Goal: Task Accomplishment & Management: Use online tool/utility

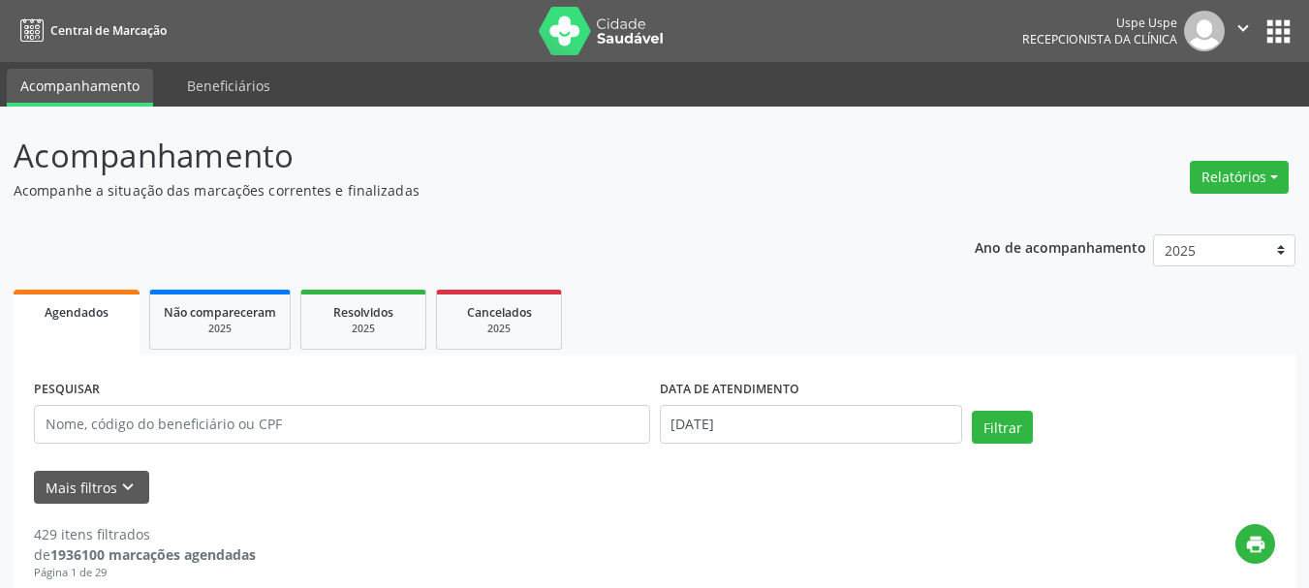
click at [1201, 185] on button "Relatórios" at bounding box center [1238, 177] width 99 height 33
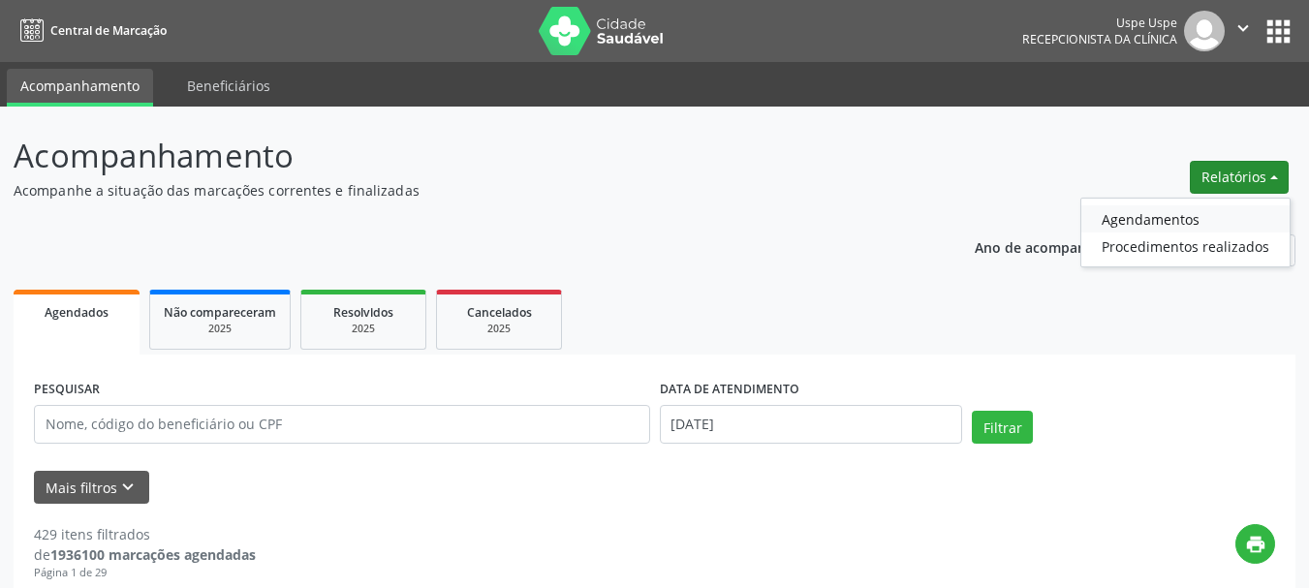
click at [1182, 217] on link "Agendamentos" at bounding box center [1185, 218] width 208 height 27
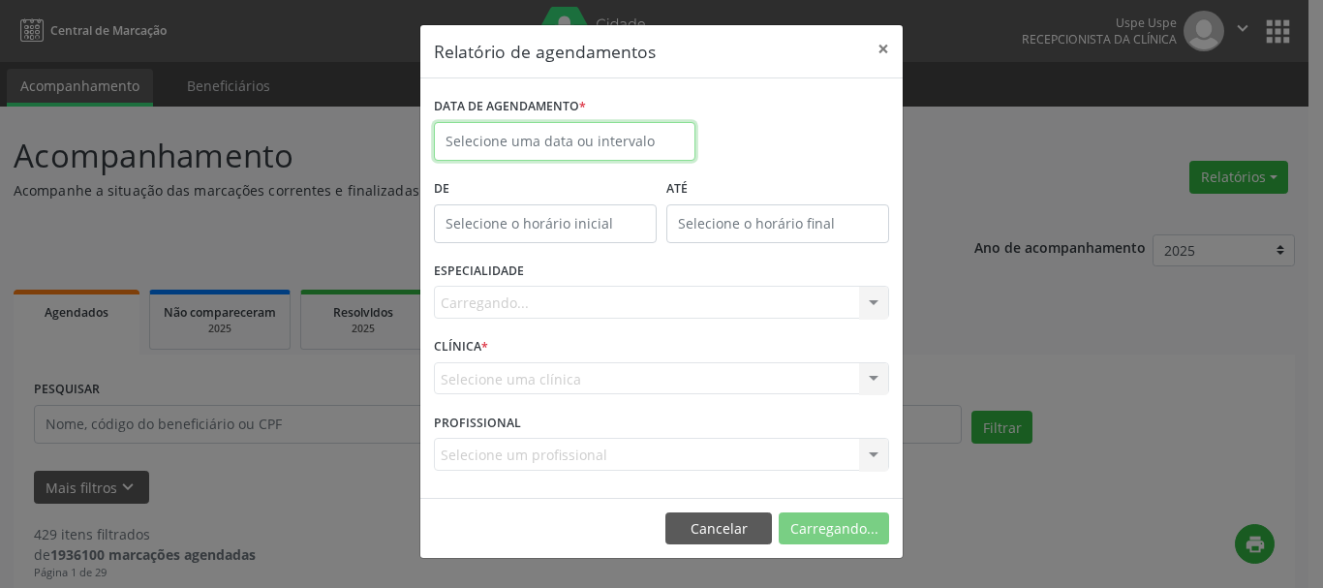
click at [616, 146] on input "text" at bounding box center [565, 141] width 262 height 39
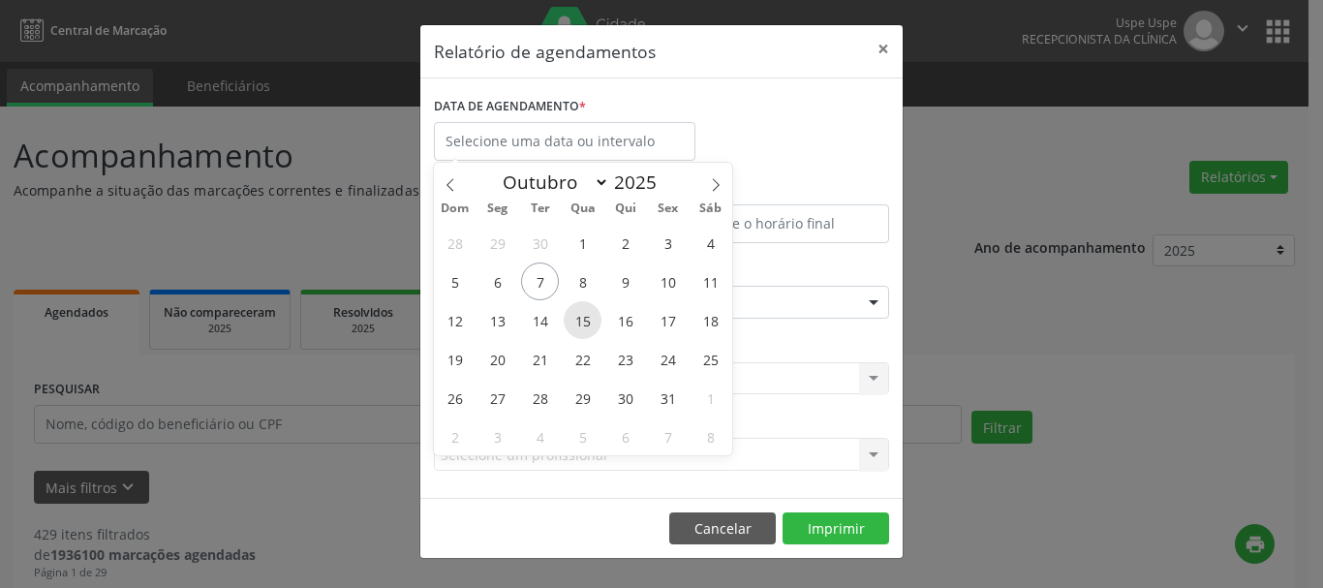
click at [579, 324] on span "15" at bounding box center [583, 320] width 38 height 38
type input "[DATE]"
click at [579, 324] on span "15" at bounding box center [583, 320] width 38 height 38
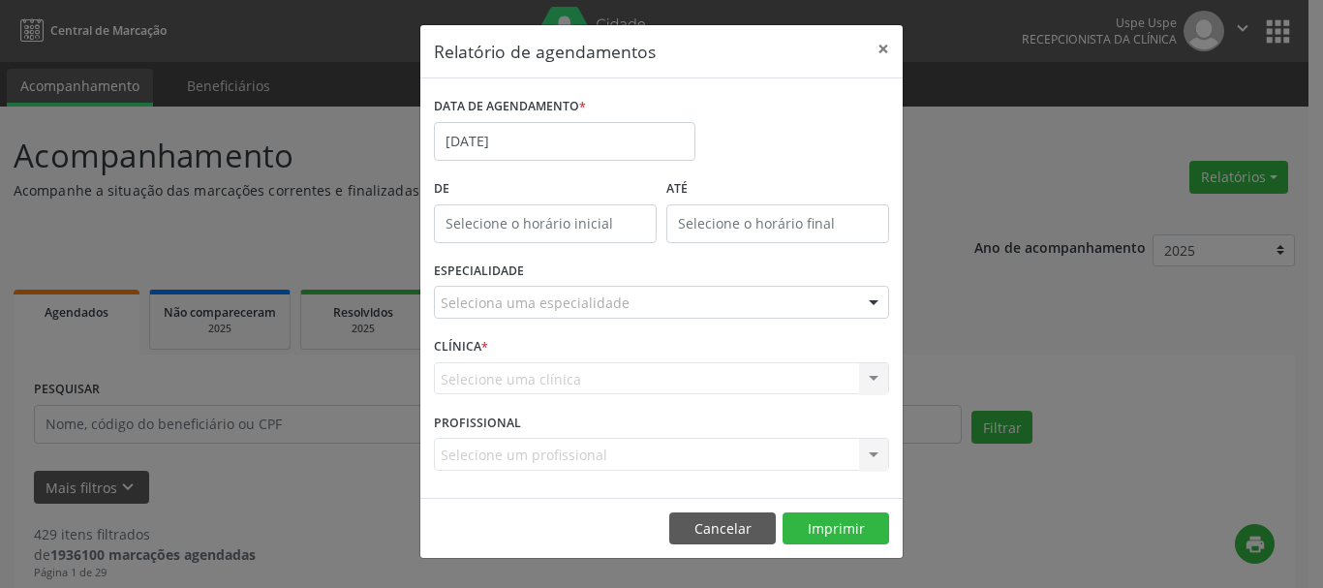
click at [574, 324] on div "ESPECIALIDADE Seleciona uma especialidade Todas as especialidades Alergologia A…" at bounding box center [661, 295] width 465 height 76
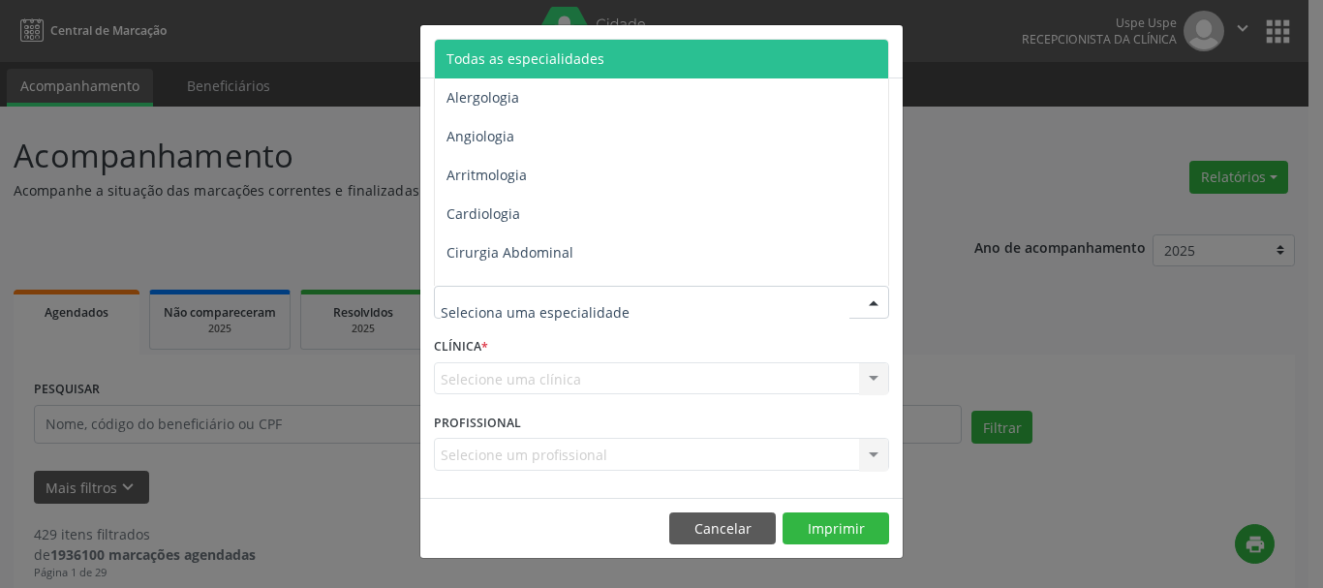
click at [571, 317] on div at bounding box center [661, 302] width 455 height 33
click at [582, 64] on span "Todas as especialidades" at bounding box center [526, 58] width 158 height 18
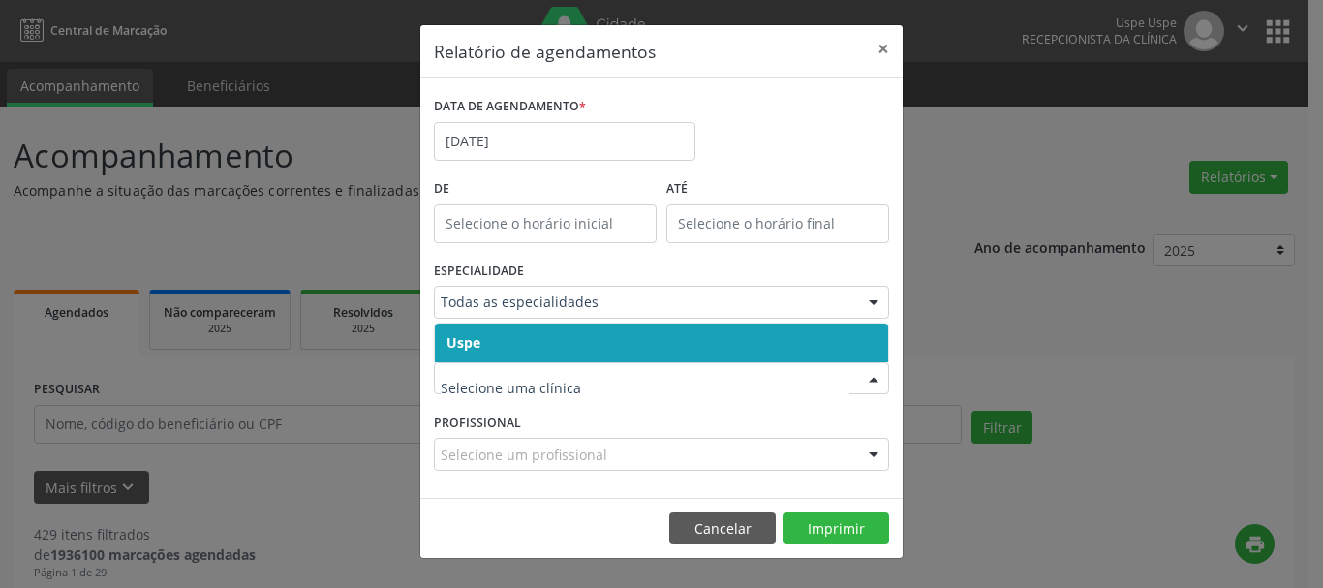
click at [488, 364] on div at bounding box center [661, 378] width 455 height 33
click at [466, 331] on span "Uspe" at bounding box center [661, 342] width 453 height 39
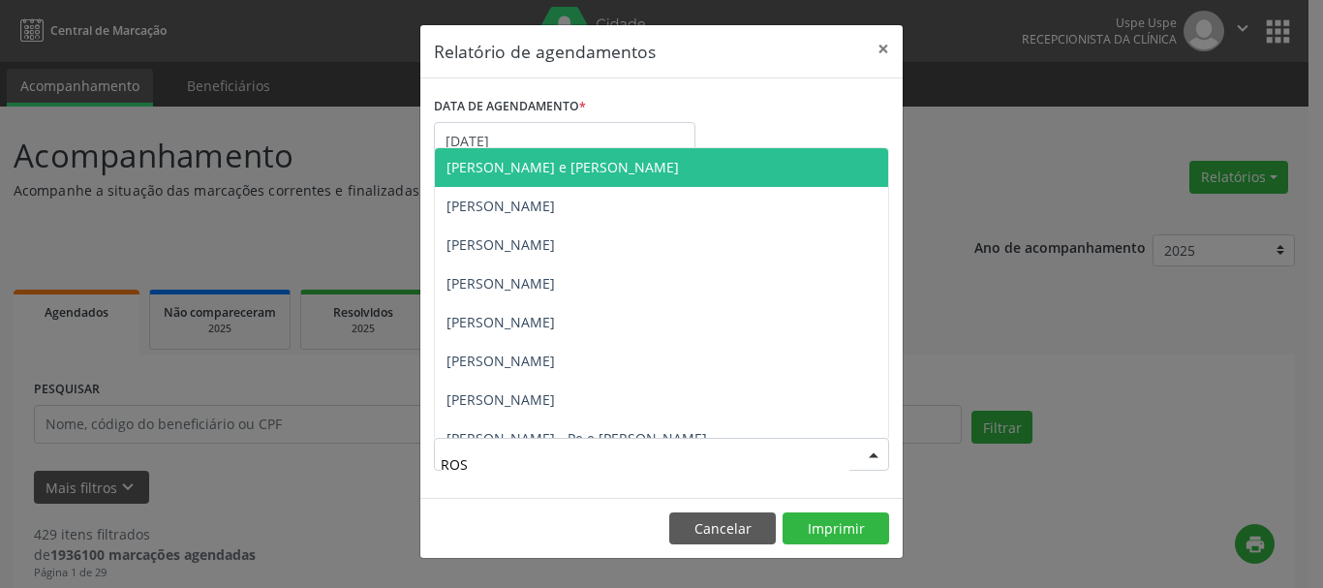
type input "ROST"
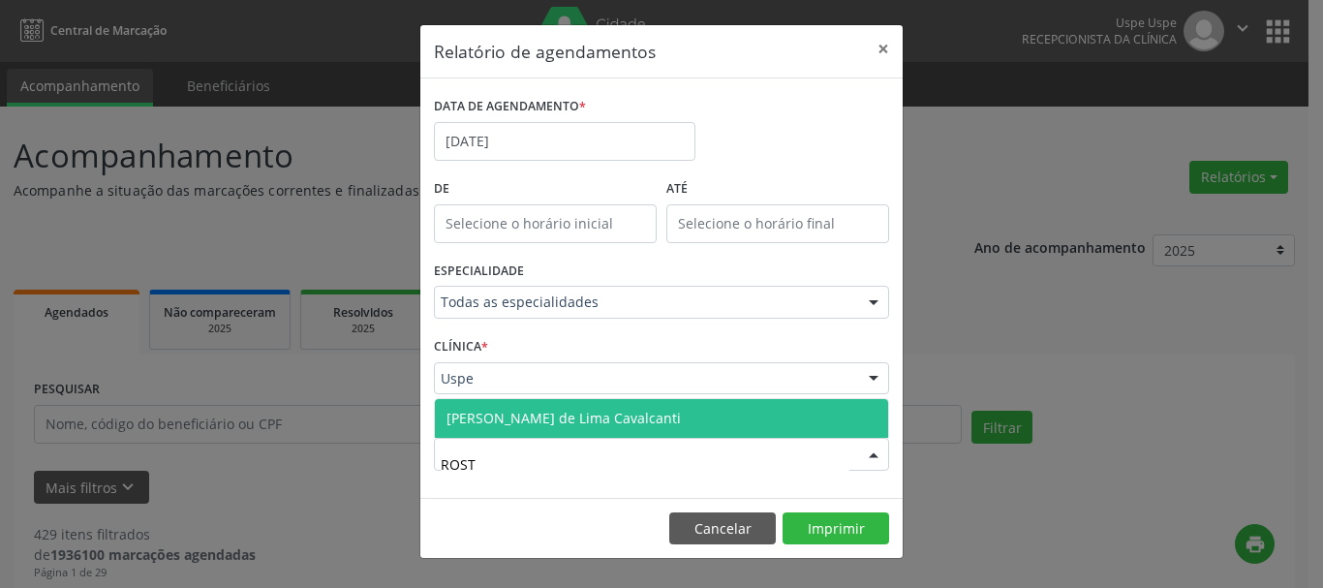
click at [537, 415] on span "[PERSON_NAME] de Lima Cavalcanti" at bounding box center [564, 418] width 234 height 18
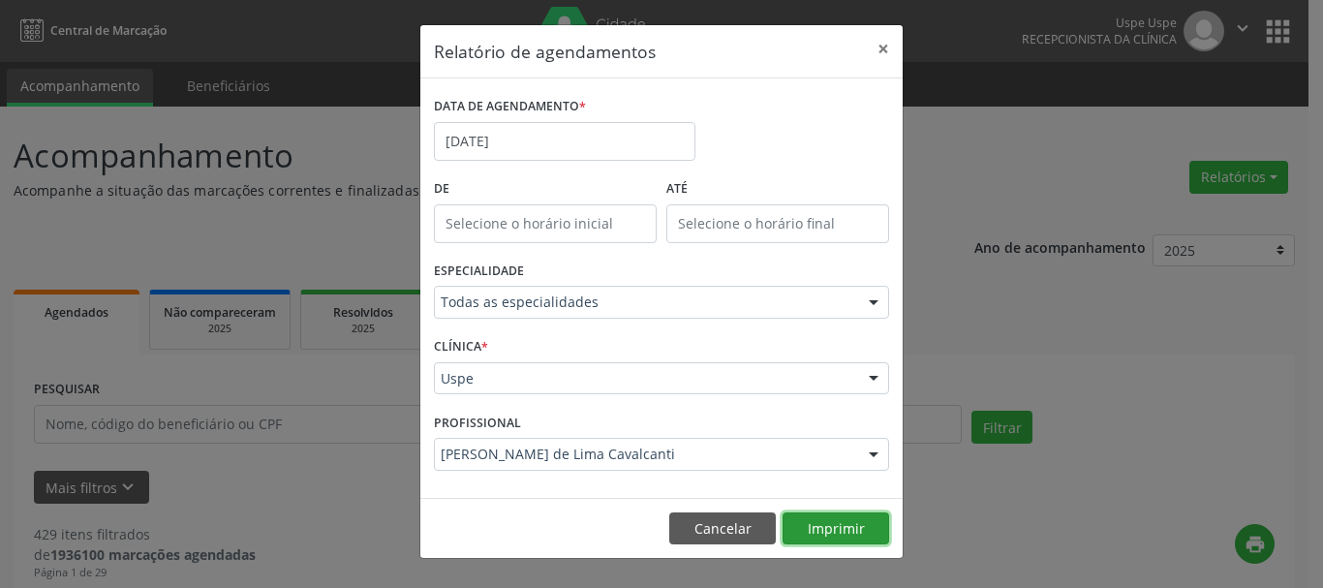
click at [850, 520] on button "Imprimir" at bounding box center [836, 528] width 107 height 33
click at [884, 48] on button "×" at bounding box center [883, 48] width 39 height 47
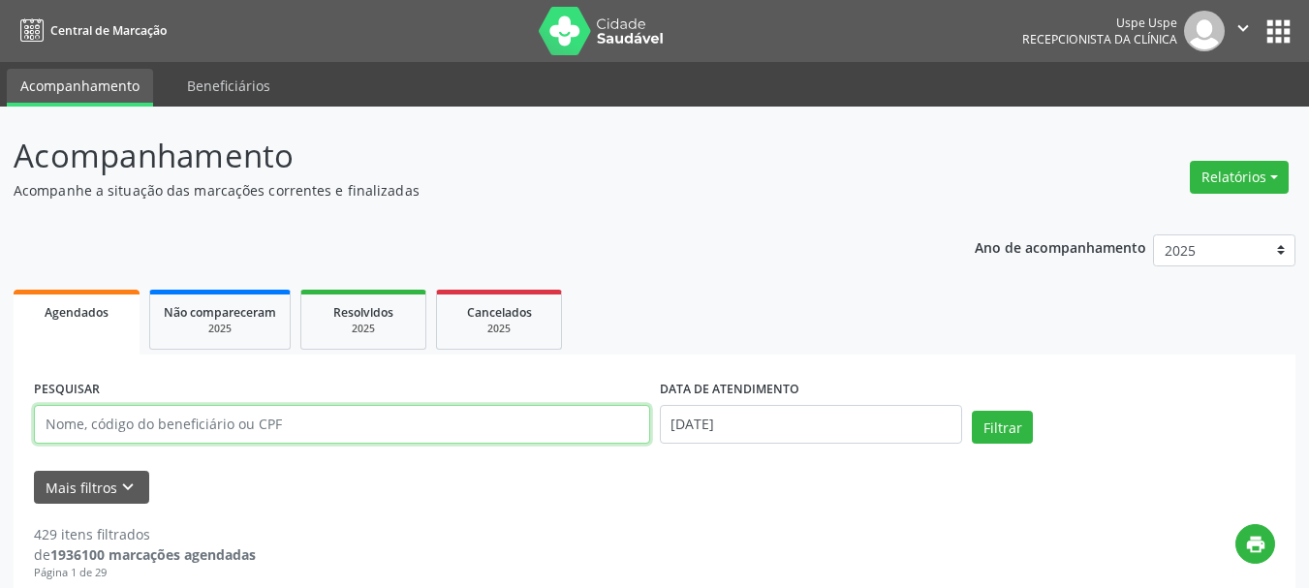
click at [285, 428] on input "text" at bounding box center [342, 424] width 616 height 39
paste input "[PERSON_NAME] ."
type input "[PERSON_NAME]"
click at [971, 411] on button "Filtrar" at bounding box center [1001, 427] width 61 height 33
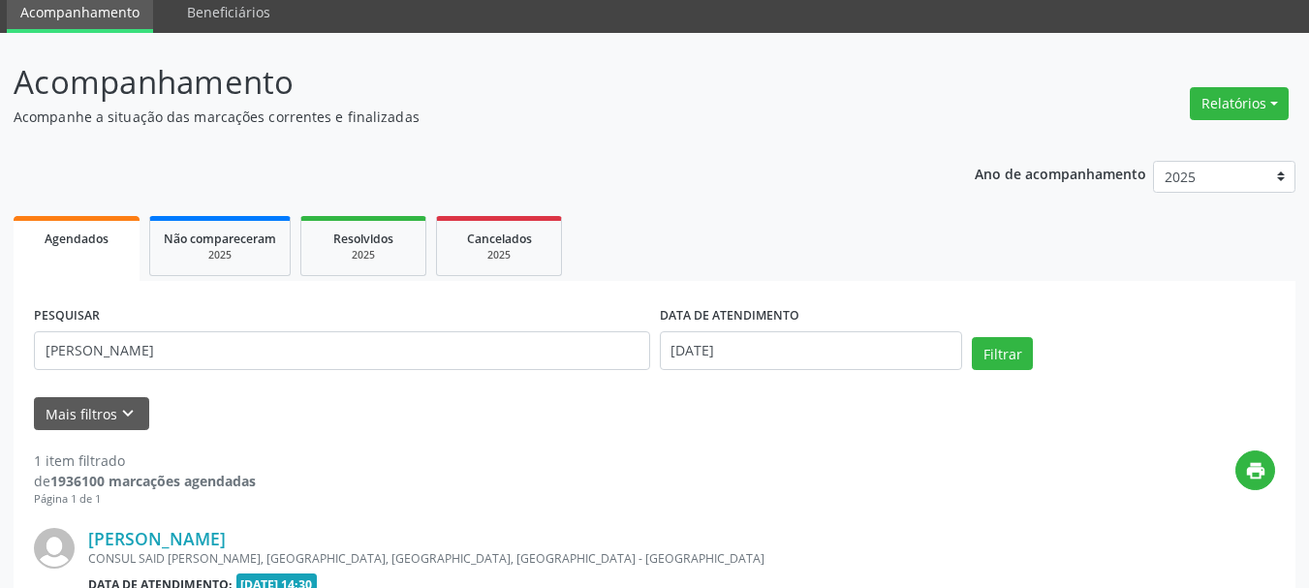
scroll to position [323, 0]
